Goal: Information Seeking & Learning: Understand process/instructions

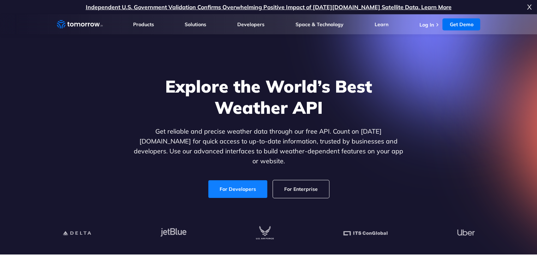
click at [249, 180] on link "For Developers" at bounding box center [237, 189] width 59 height 18
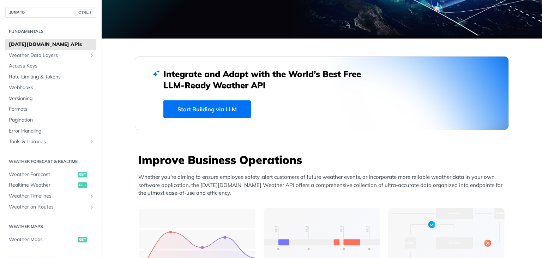
scroll to position [128, 0]
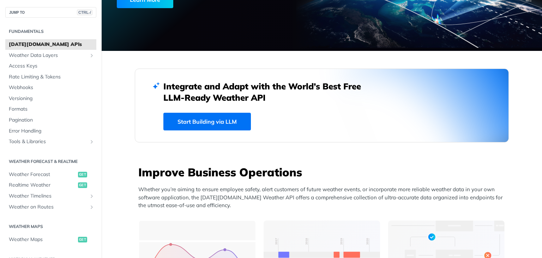
click at [222, 118] on link "Start Building via LLM" at bounding box center [207, 122] width 88 height 18
click at [47, 175] on span "Weather Forecast" at bounding box center [42, 174] width 67 height 7
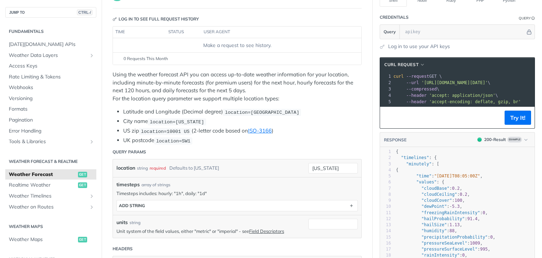
scroll to position [106, 0]
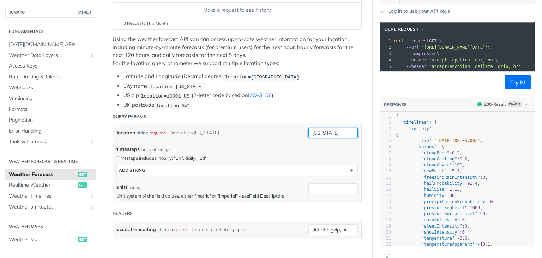
click at [328, 128] on input "[US_STATE]" at bounding box center [332, 132] width 49 height 11
drag, startPoint x: 289, startPoint y: 144, endPoint x: 279, endPoint y: 139, distance: 11.2
click at [288, 144] on span "valid" at bounding box center [289, 146] width 6 height 6
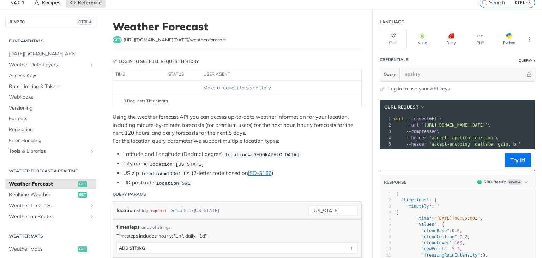
scroll to position [0, 0]
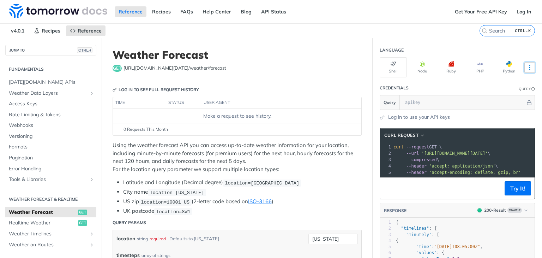
click at [527, 68] on icon "More ellipsis" at bounding box center [530, 67] width 6 height 6
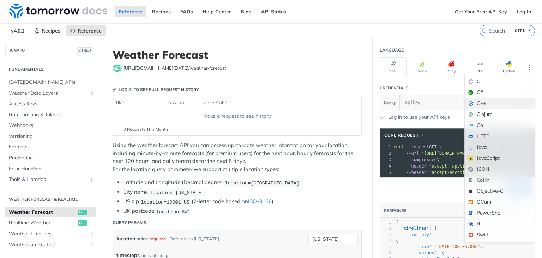
click at [500, 102] on div "C++" at bounding box center [500, 103] width 70 height 11
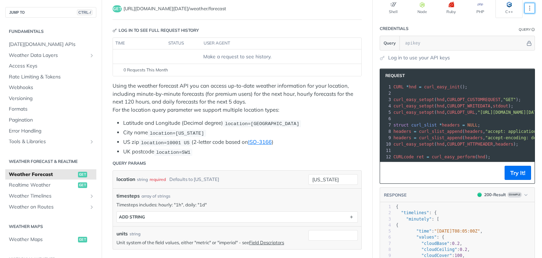
scroll to position [35, 0]
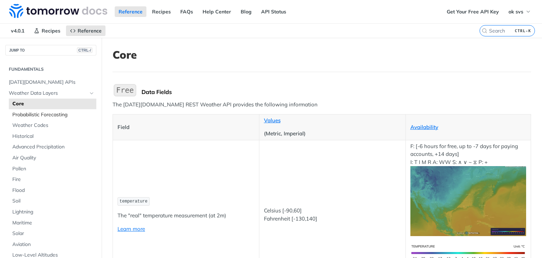
click at [50, 116] on span "Probabilistic Forecasting" at bounding box center [53, 114] width 82 height 7
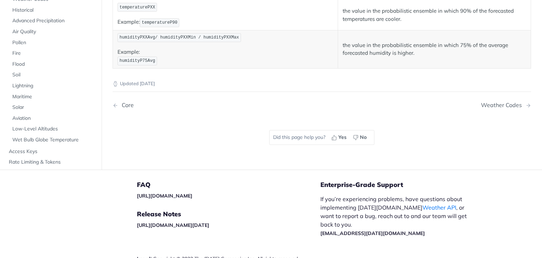
scroll to position [498, 0]
